Goal: Obtain resource: Obtain resource

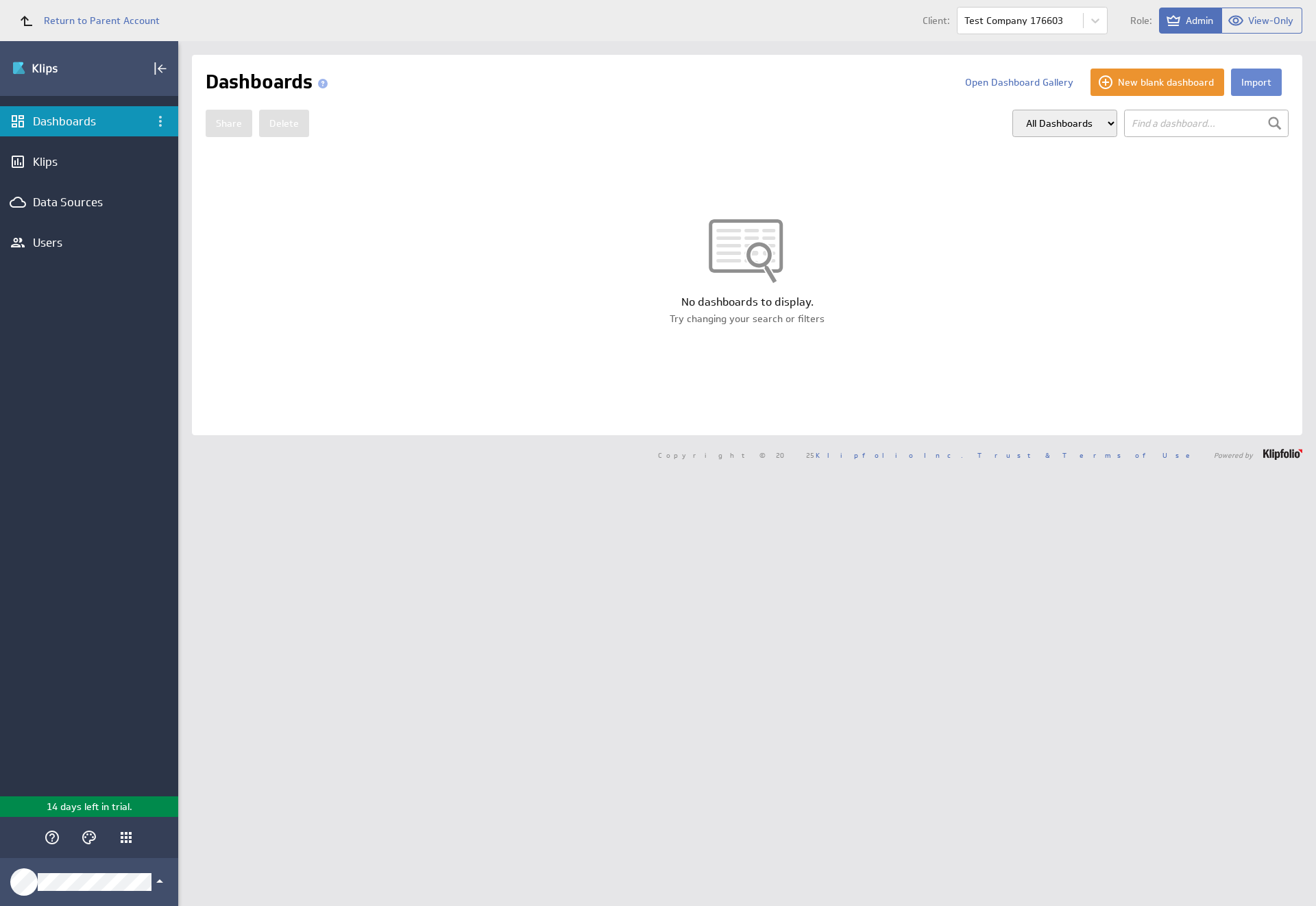
click at [1246, 82] on button "Import" at bounding box center [1256, 82] width 51 height 28
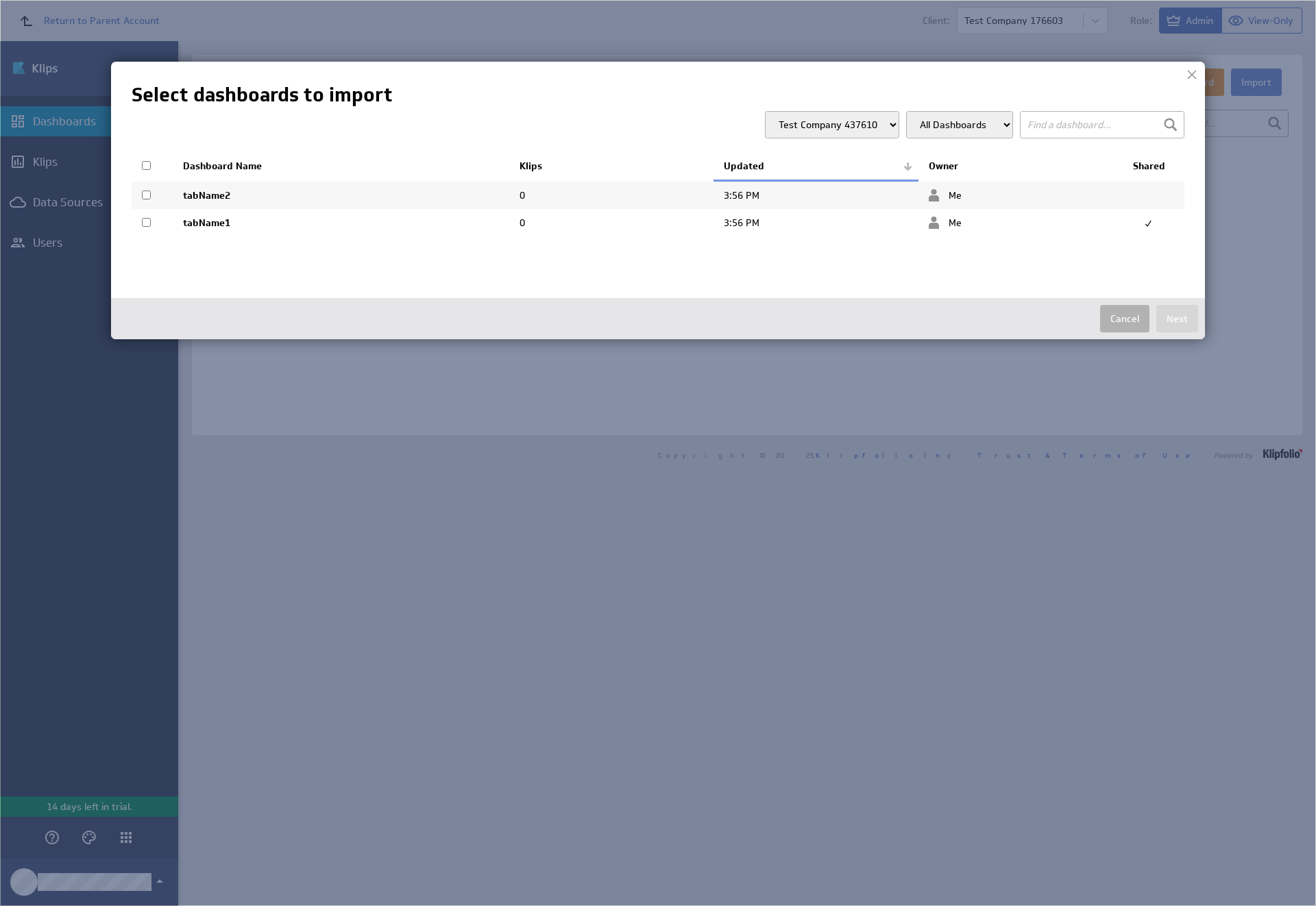
select select "2d78b6eb63ce556f7920e769805754a0"
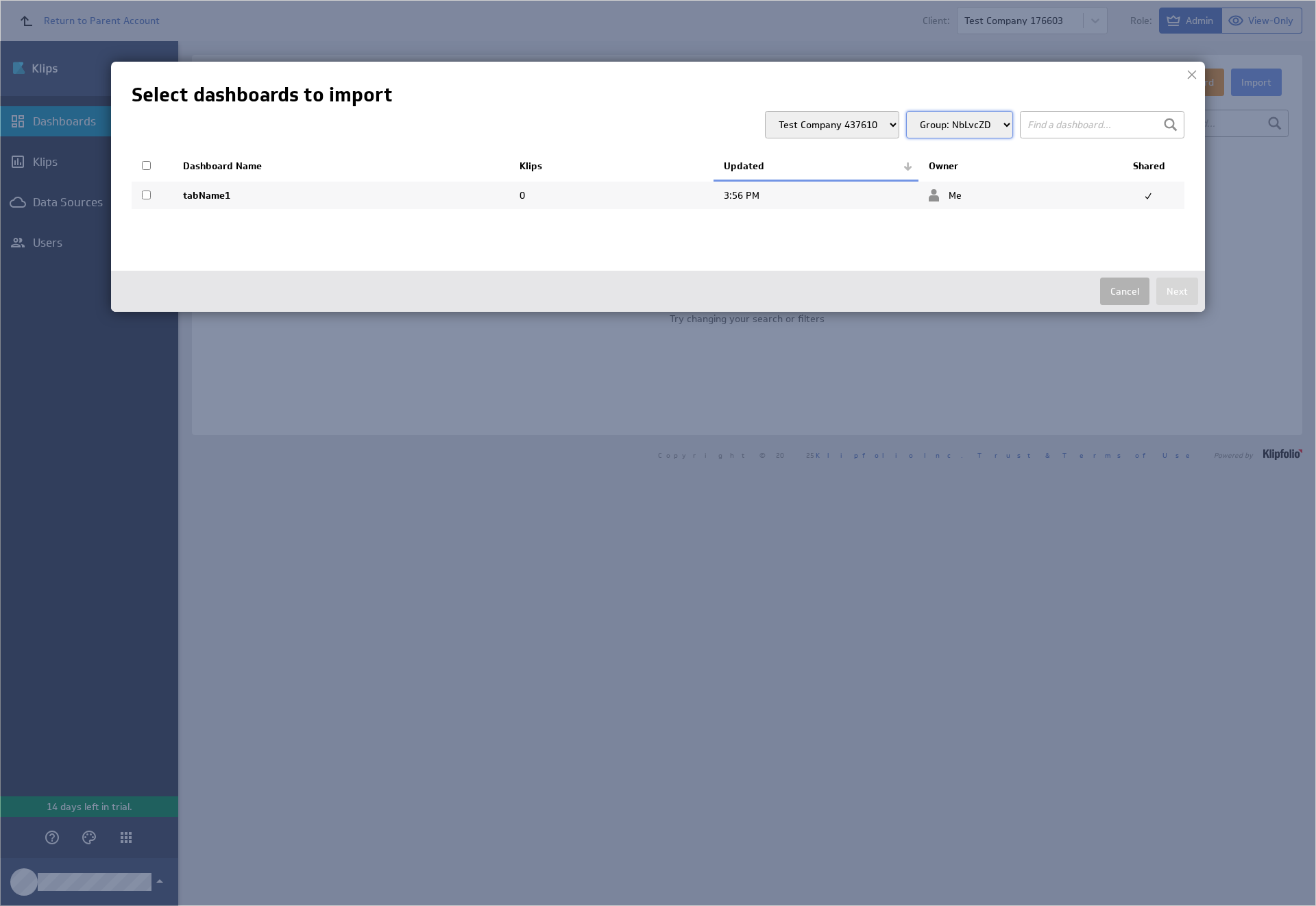
click at [146, 195] on input "checkbox" at bounding box center [146, 195] width 9 height 9
checkbox input "true"
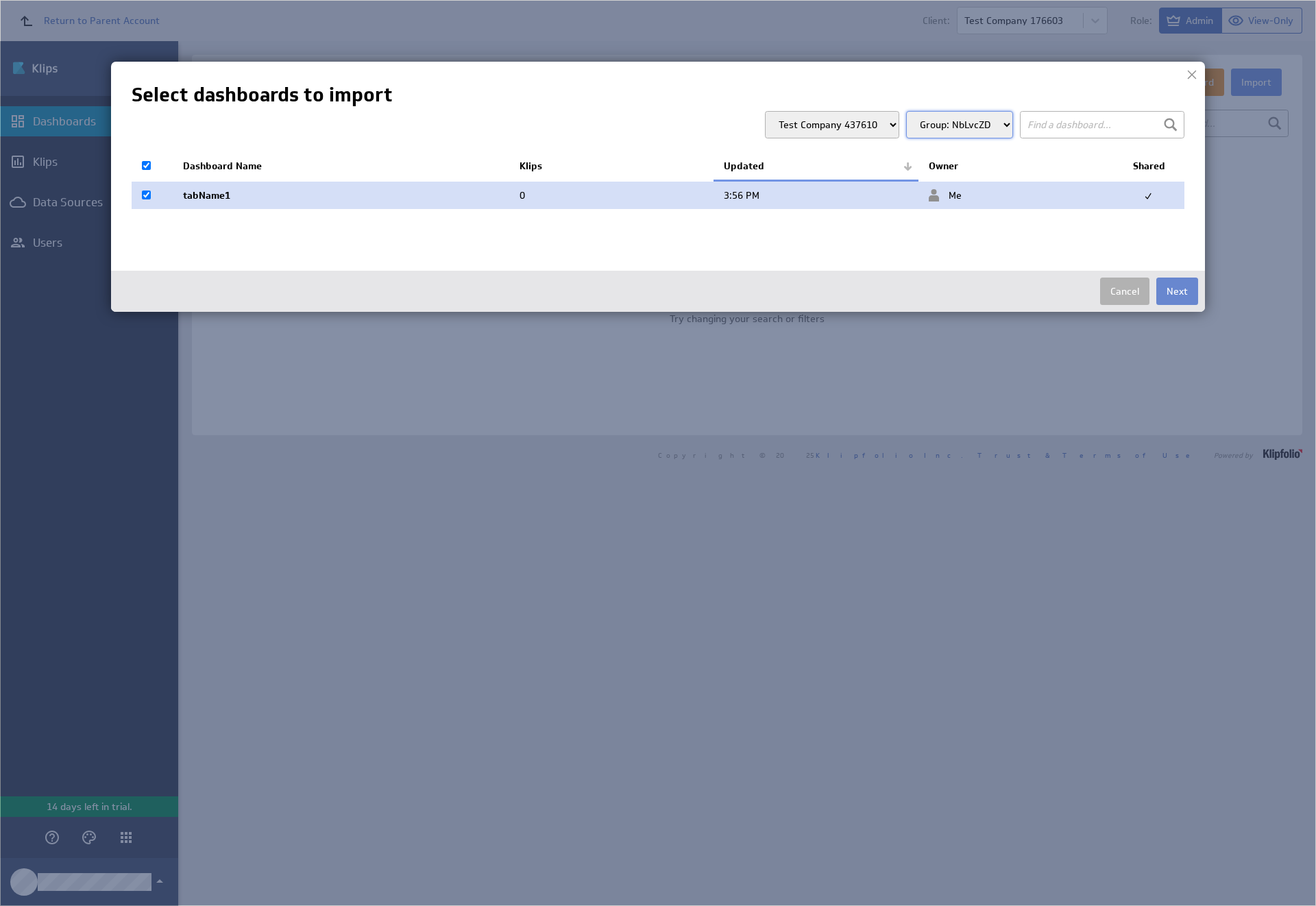
click at [1177, 292] on button "Next" at bounding box center [1177, 292] width 42 height 28
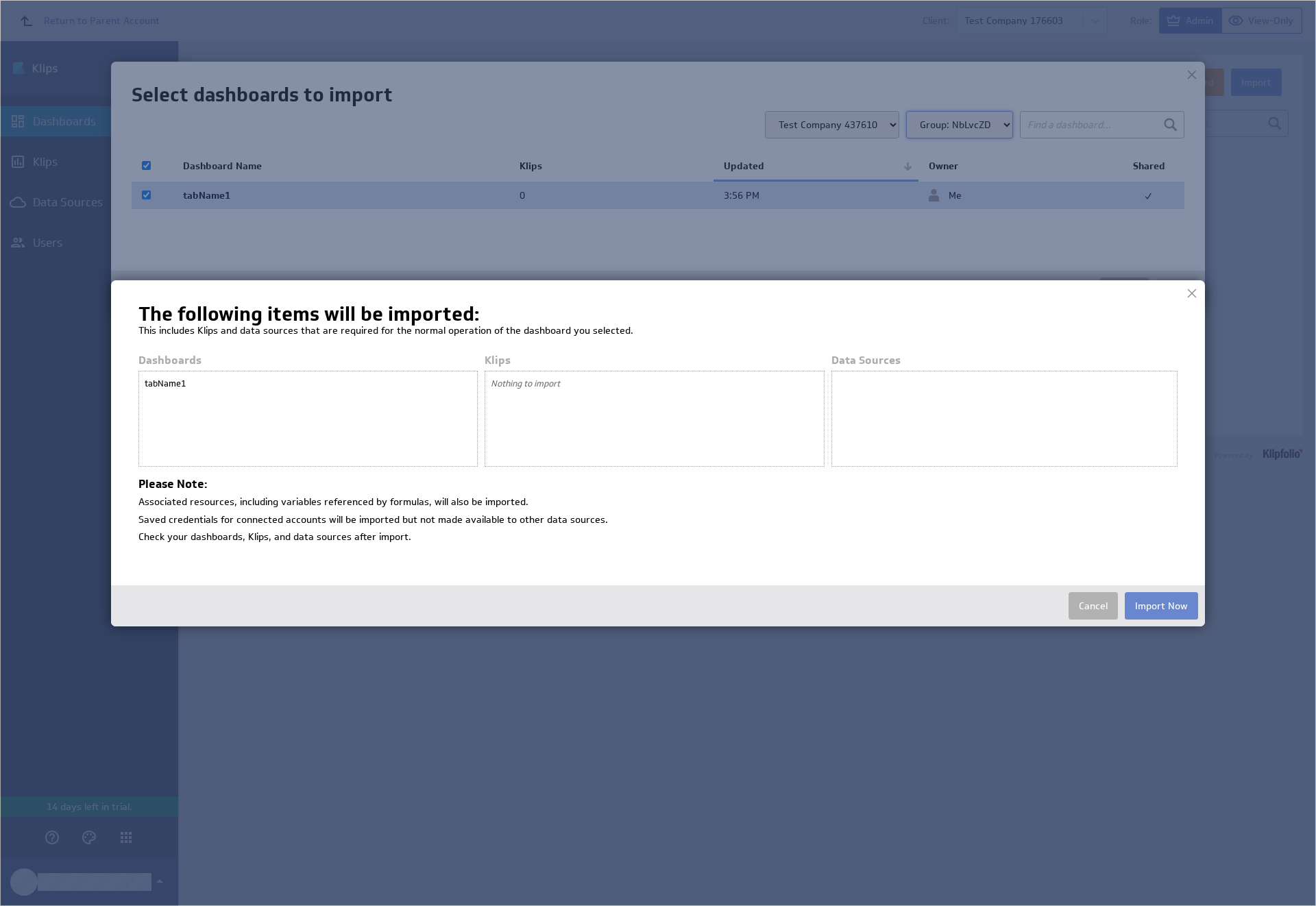
click at [1161, 605] on button "Import Now" at bounding box center [1161, 606] width 74 height 28
